Goal: Information Seeking & Learning: Learn about a topic

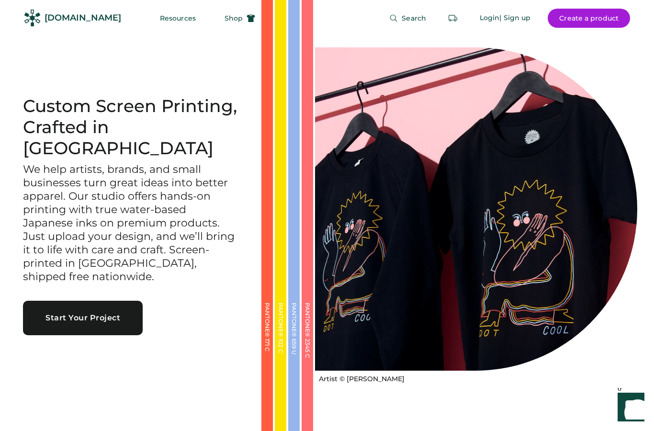
click at [94, 312] on button "Start Your Project" at bounding box center [83, 318] width 120 height 34
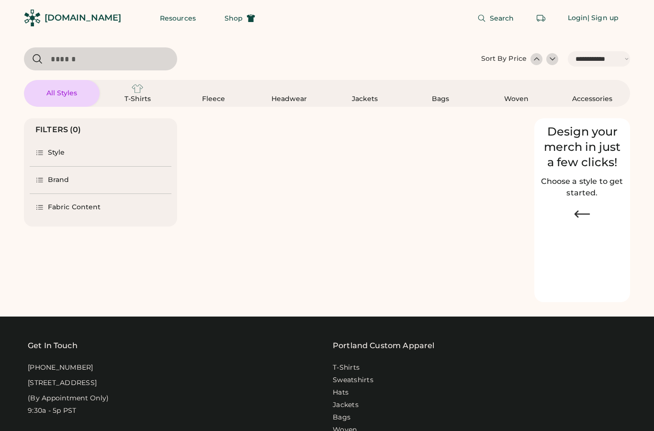
select select "*****"
select select "*"
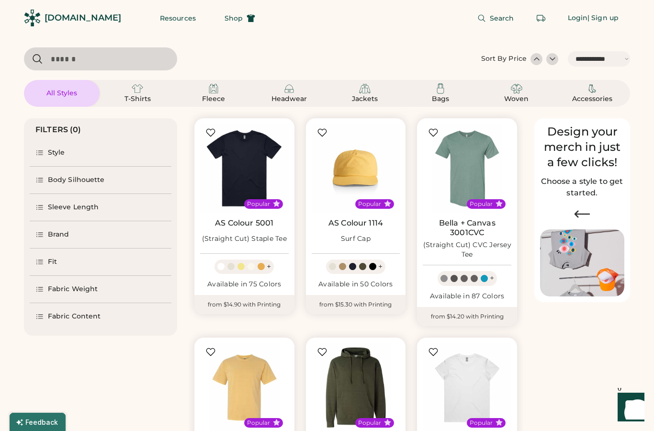
click at [142, 90] on img at bounding box center [137, 88] width 11 height 11
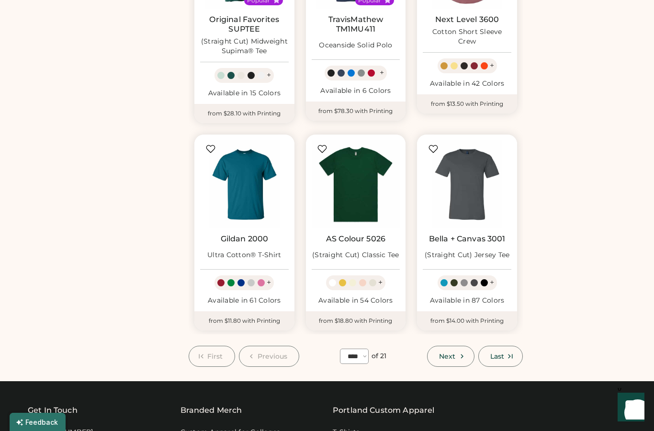
scroll to position [641, 0]
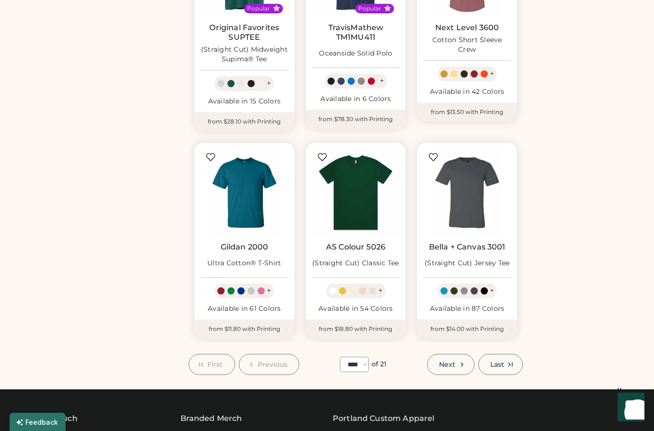
click at [263, 184] on img at bounding box center [244, 192] width 89 height 89
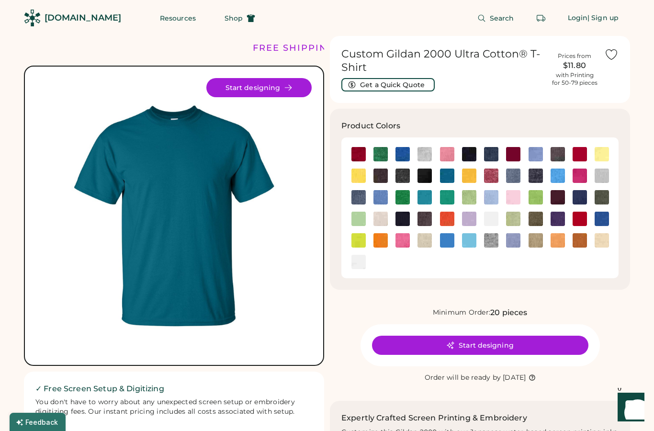
click at [471, 239] on img at bounding box center [469, 240] width 14 height 14
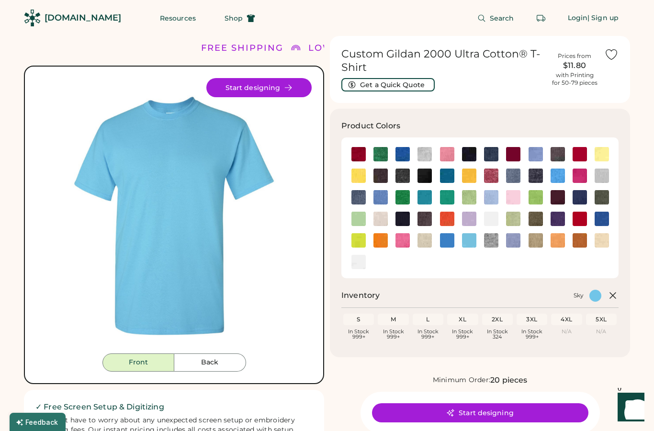
click at [625, 134] on div "Product Colors Inventory Sky S In Stock 999+ M In Stock 999+ L In Stock 999+ XL…" at bounding box center [480, 233] width 300 height 249
click at [537, 196] on img at bounding box center [536, 197] width 14 height 14
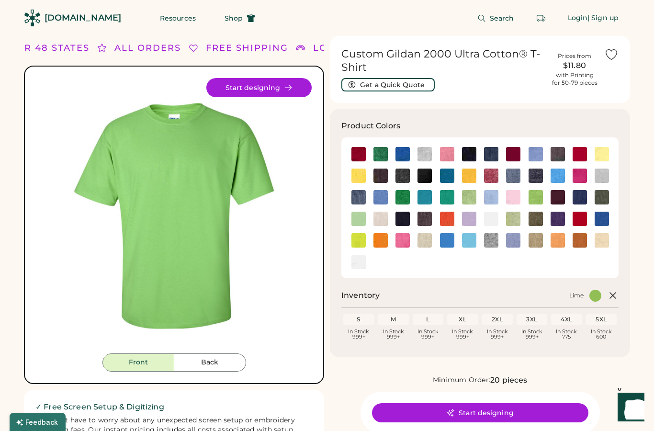
click at [396, 324] on div "M In Stock 999+" at bounding box center [393, 327] width 31 height 26
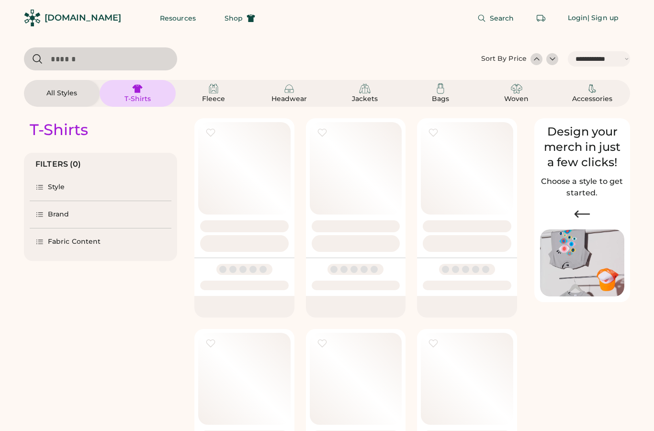
select select "*****"
select select "*"
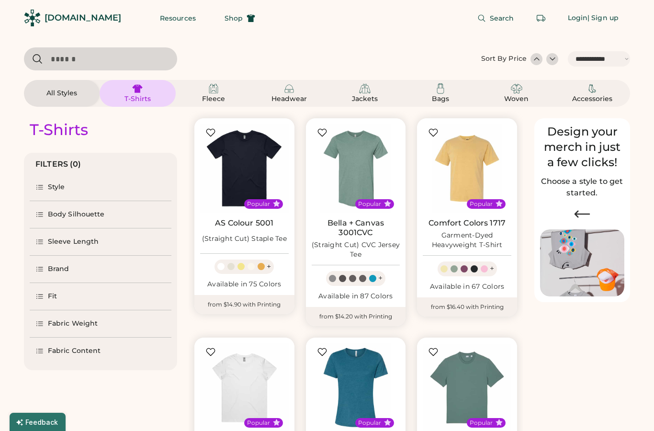
click at [212, 85] on img at bounding box center [213, 88] width 11 height 11
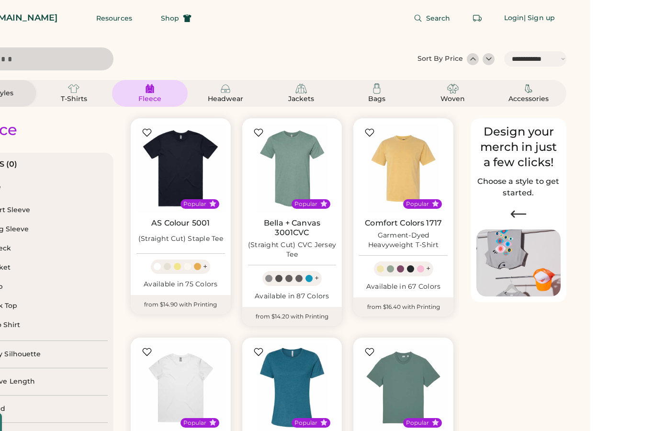
click at [207, 94] on div "Fleece" at bounding box center [213, 93] width 53 height 21
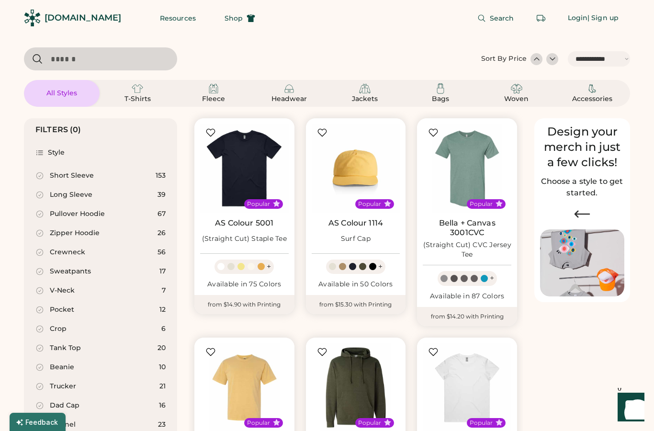
click at [295, 85] on img at bounding box center [289, 88] width 11 height 11
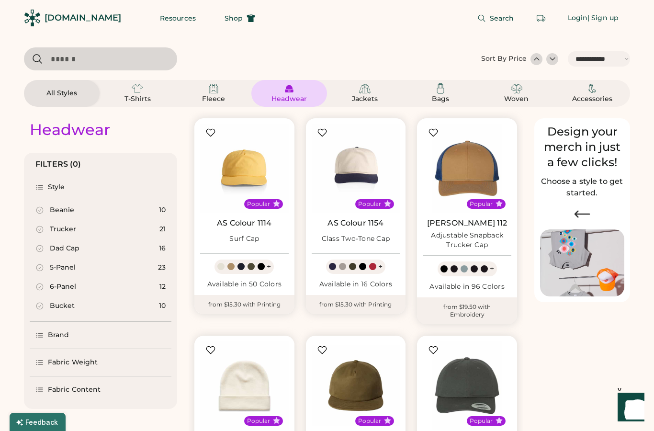
click at [367, 90] on img at bounding box center [364, 88] width 11 height 11
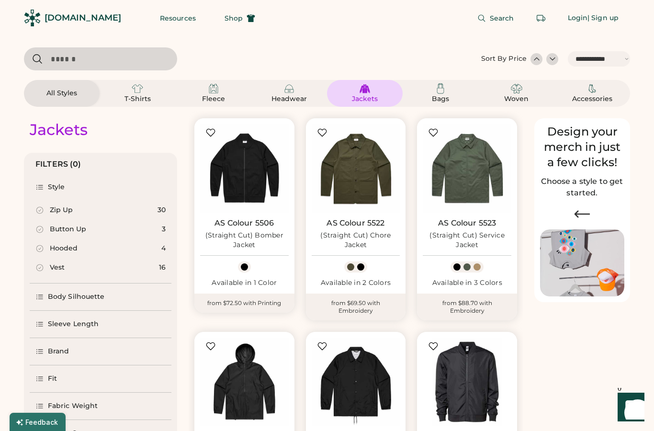
click at [445, 90] on img at bounding box center [440, 88] width 11 height 11
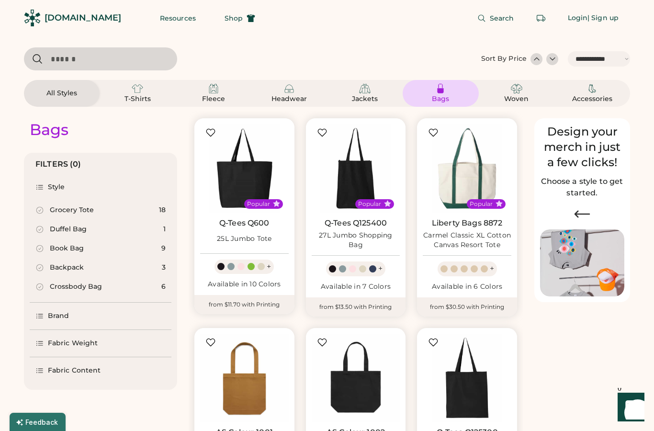
click at [597, 87] on img at bounding box center [592, 88] width 11 height 11
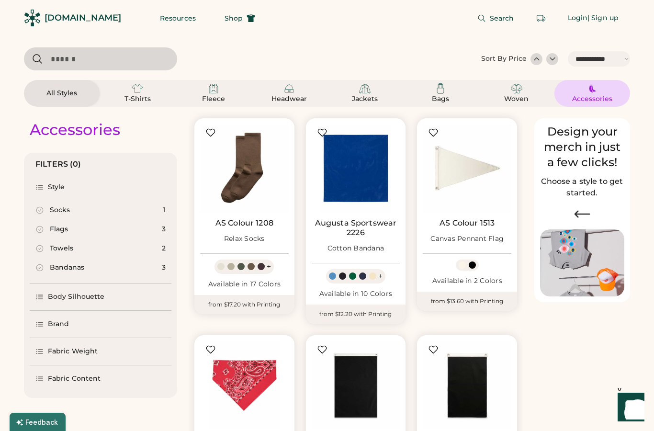
click at [126, 295] on div "Body Silhouette" at bounding box center [101, 297] width 142 height 27
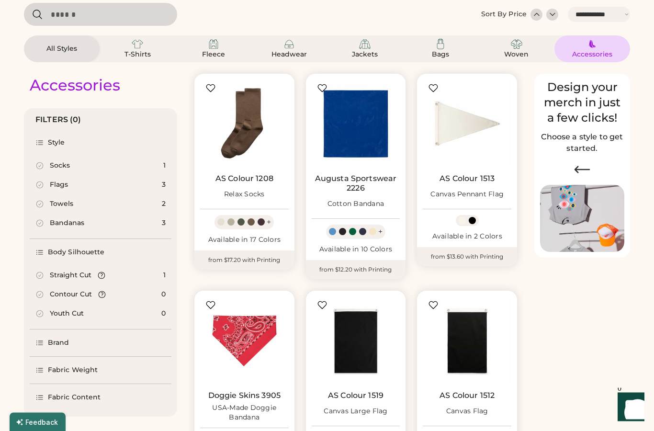
scroll to position [45, 0]
click at [107, 339] on div "Brand" at bounding box center [101, 342] width 142 height 27
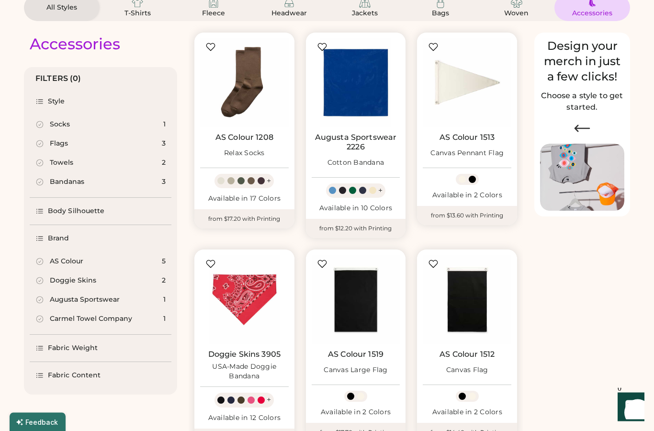
scroll to position [86, 0]
click at [128, 353] on div "Fabric Weight" at bounding box center [101, 348] width 142 height 27
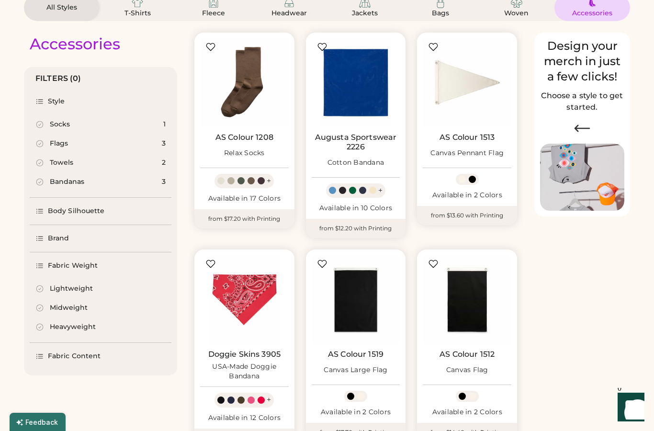
click at [128, 349] on div "Fabric Content" at bounding box center [101, 356] width 142 height 27
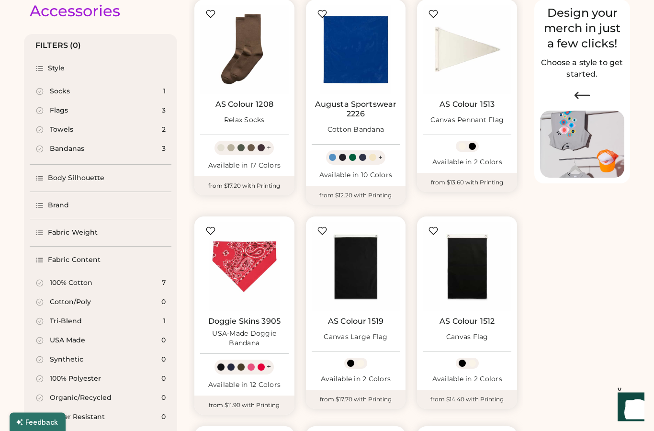
scroll to position [0, 0]
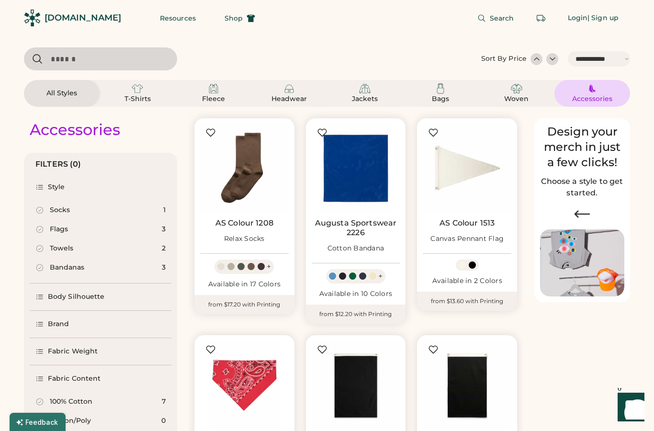
click at [29, 129] on div "Accessories" at bounding box center [100, 129] width 153 height 23
select select "*****"
